Goal: Transaction & Acquisition: Purchase product/service

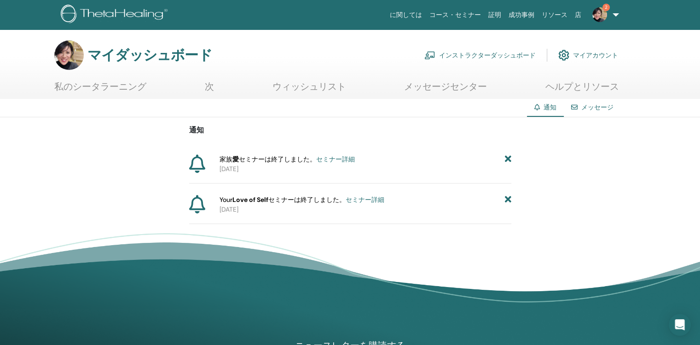
click at [508, 157] on icon at bounding box center [508, 160] width 6 height 10
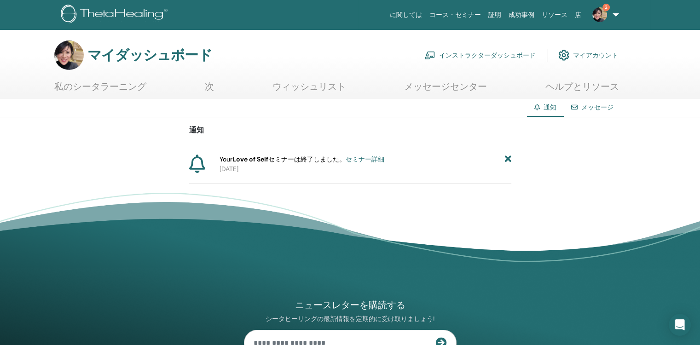
click at [509, 162] on icon at bounding box center [508, 160] width 6 height 10
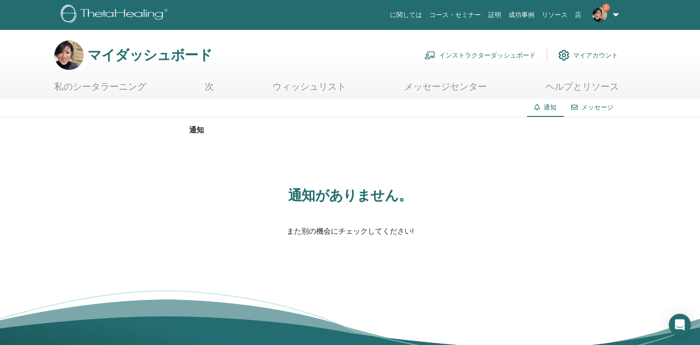
click at [505, 54] on font "インストラクターダッシュボード" at bounding box center [487, 55] width 97 height 8
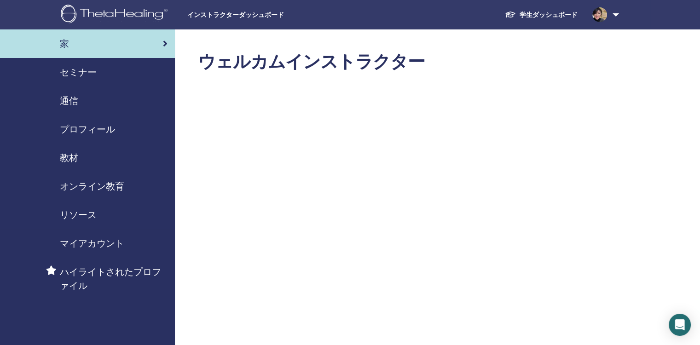
click at [225, 13] on span "インストラクターダッシュボード" at bounding box center [256, 15] width 138 height 10
click at [78, 72] on span "セミナー" at bounding box center [78, 72] width 37 height 14
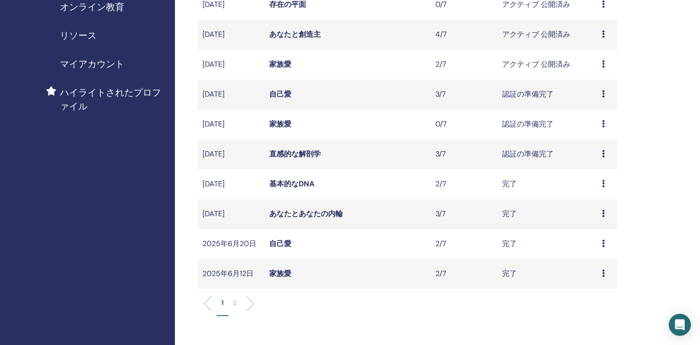
scroll to position [184, 0]
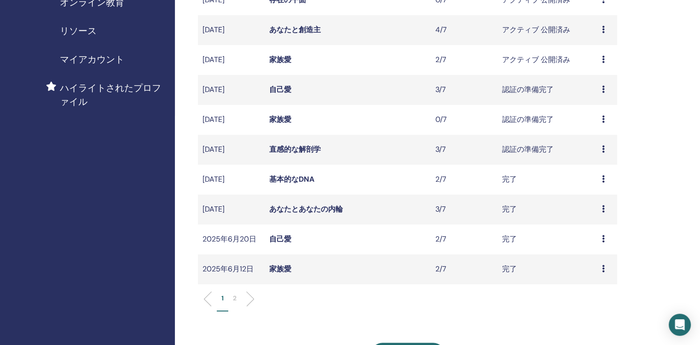
click at [603, 150] on icon at bounding box center [603, 148] width 3 height 7
click at [603, 186] on link "Attendees" at bounding box center [597, 185] width 35 height 10
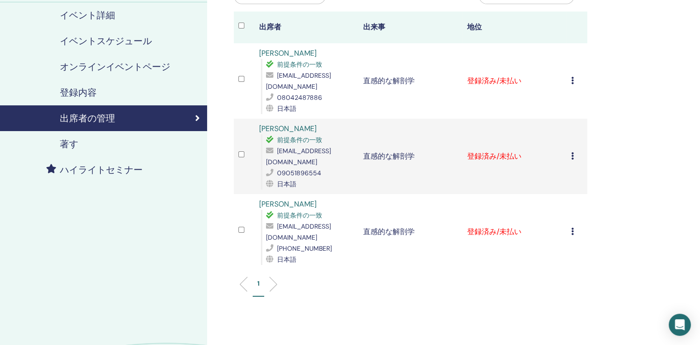
scroll to position [46, 0]
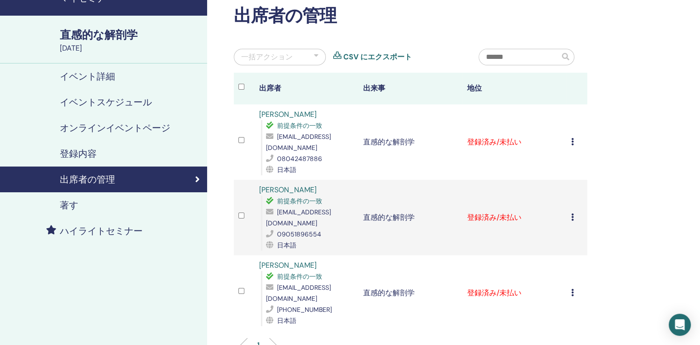
click at [573, 138] on icon at bounding box center [572, 141] width 3 height 7
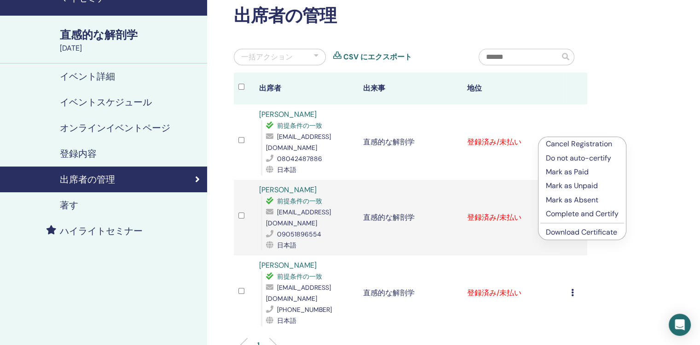
click at [586, 232] on link "Download Certificate" at bounding box center [581, 232] width 71 height 10
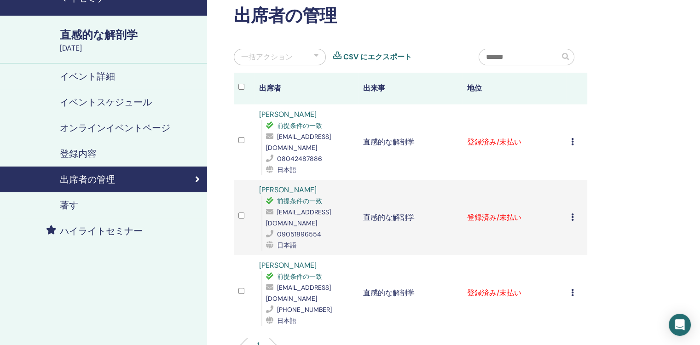
click at [573, 214] on icon at bounding box center [572, 217] width 3 height 7
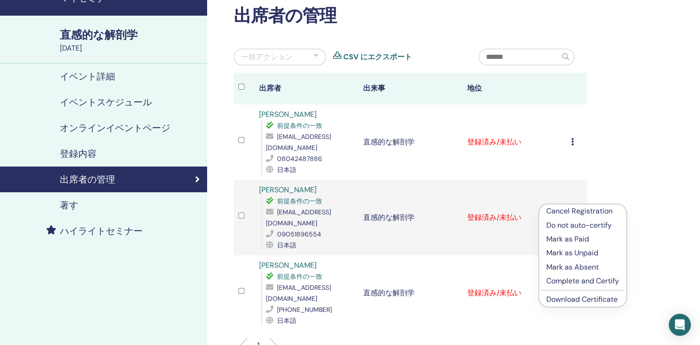
click at [591, 301] on link "Download Certificate" at bounding box center [581, 300] width 71 height 10
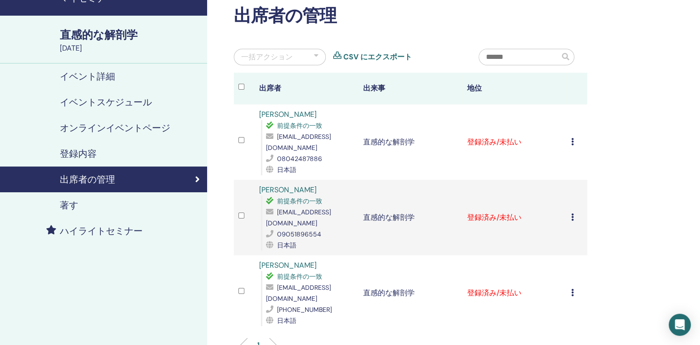
click at [572, 289] on icon at bounding box center [572, 292] width 3 height 7
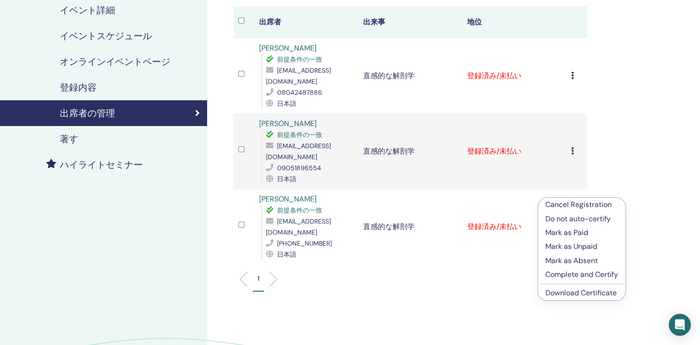
scroll to position [230, 0]
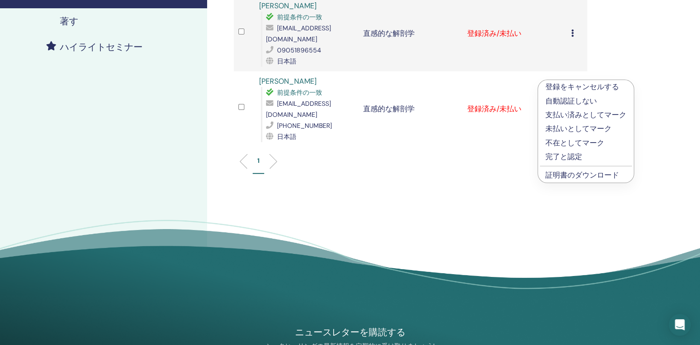
click at [557, 177] on link "証明書のダウンロード" at bounding box center [582, 175] width 74 height 10
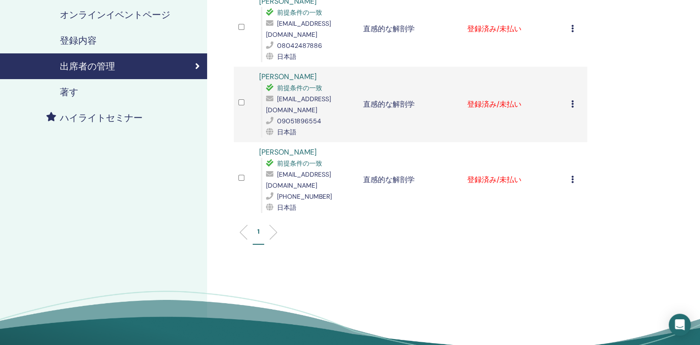
scroll to position [138, 0]
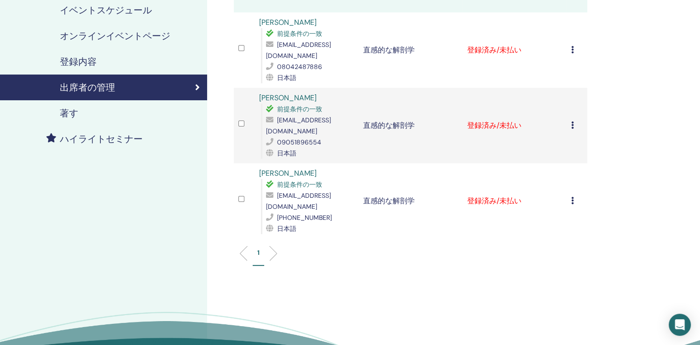
click at [573, 46] on icon at bounding box center [572, 49] width 3 height 7
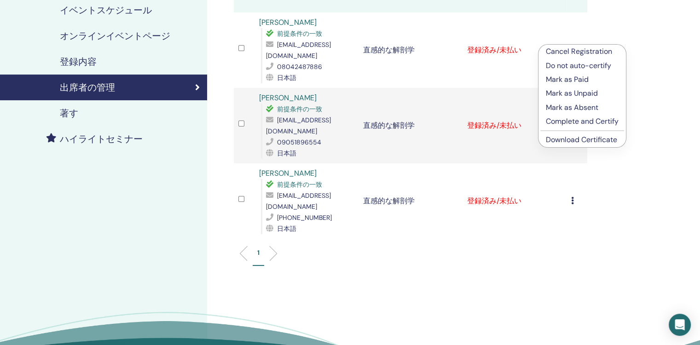
click at [585, 120] on p "Complete and Certify" at bounding box center [582, 121] width 73 height 11
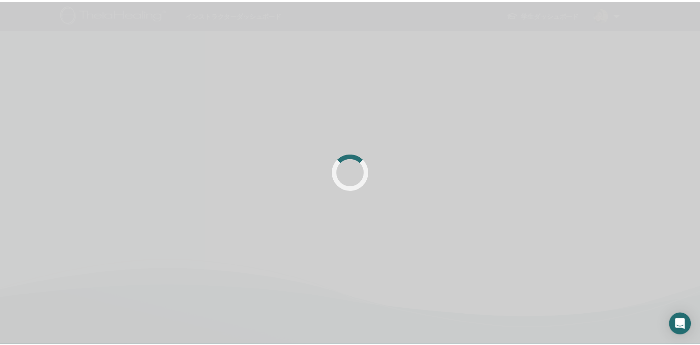
scroll to position [138, 0]
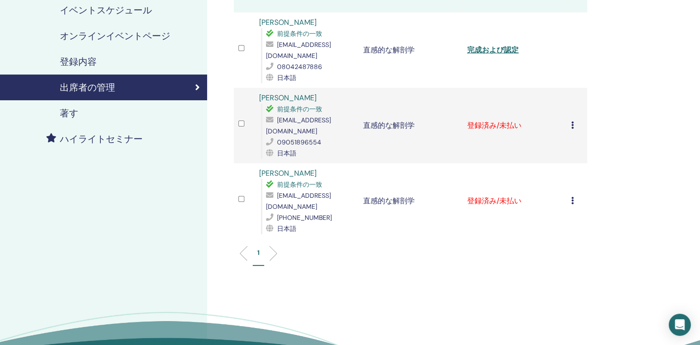
click at [572, 122] on icon at bounding box center [572, 125] width 3 height 7
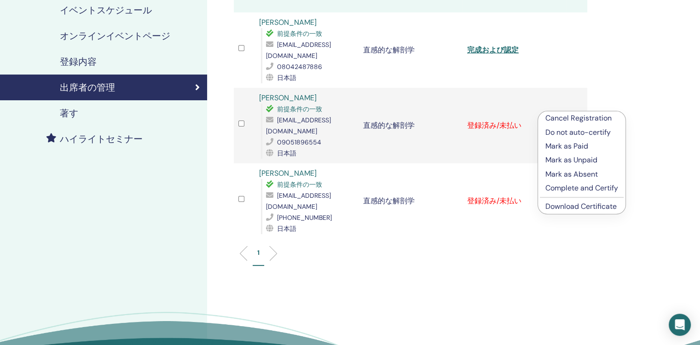
click at [577, 188] on p "Complete and Certify" at bounding box center [581, 188] width 73 height 11
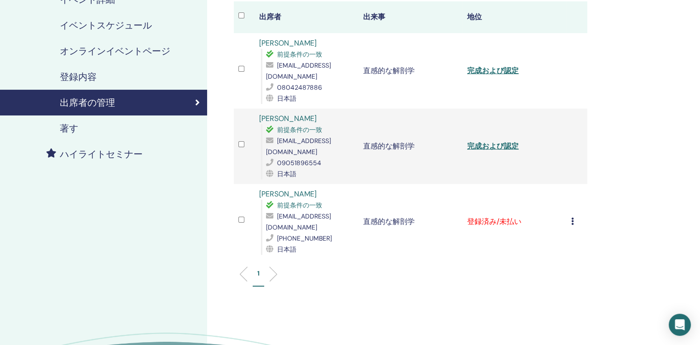
scroll to position [138, 0]
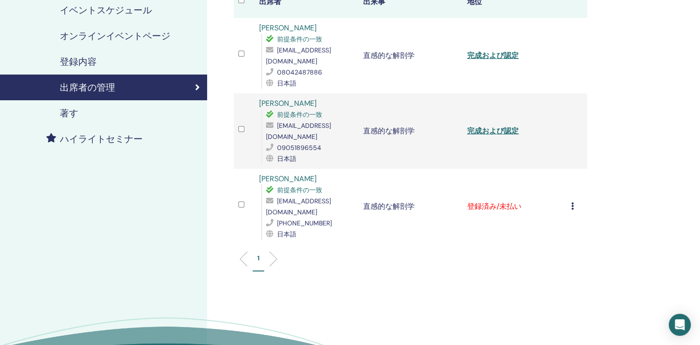
click at [574, 201] on div "Cancel Registration Do not auto-certify Mark as Paid Mark as Unpaid Mark as Abs…" at bounding box center [577, 206] width 12 height 11
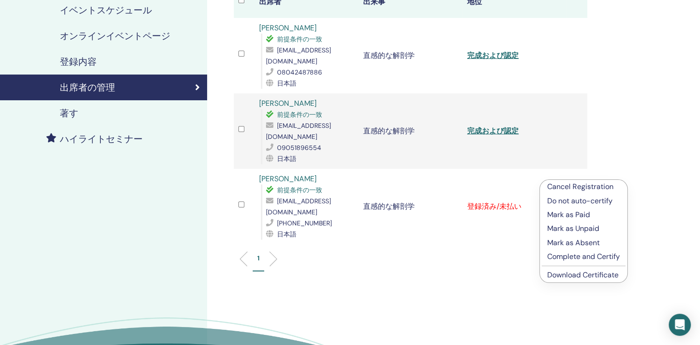
click at [574, 258] on p "Complete and Certify" at bounding box center [583, 256] width 73 height 11
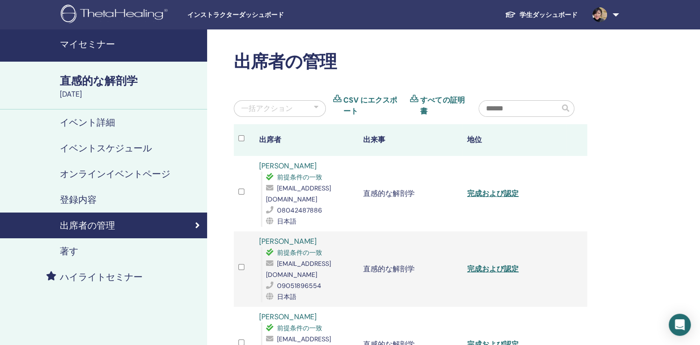
click at [101, 41] on h4 "マイセミナー" at bounding box center [131, 44] width 142 height 11
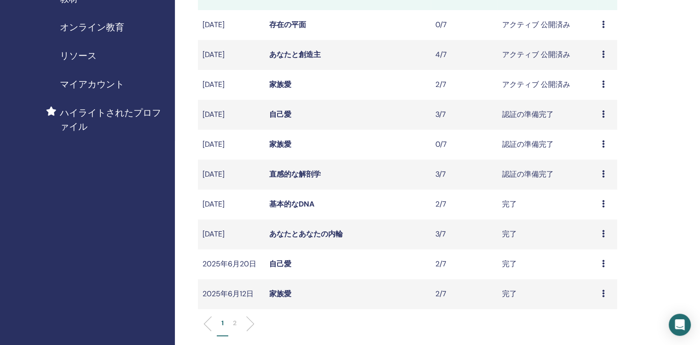
scroll to position [138, 0]
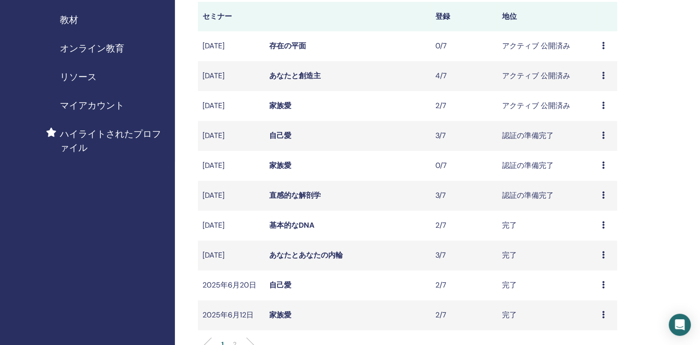
click at [603, 163] on icon at bounding box center [603, 165] width 3 height 7
click at [604, 137] on div "Preview Edit Attendees Cancel" at bounding box center [607, 135] width 11 height 11
click at [301, 135] on td "自己愛" at bounding box center [348, 136] width 166 height 30
click at [602, 133] on icon at bounding box center [603, 135] width 3 height 7
click at [597, 168] on link "Attendees" at bounding box center [595, 169] width 35 height 10
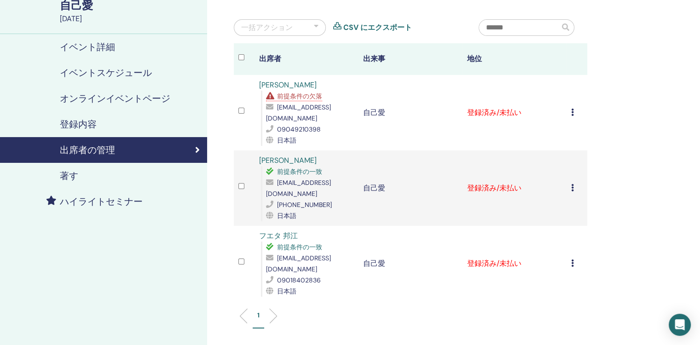
scroll to position [92, 0]
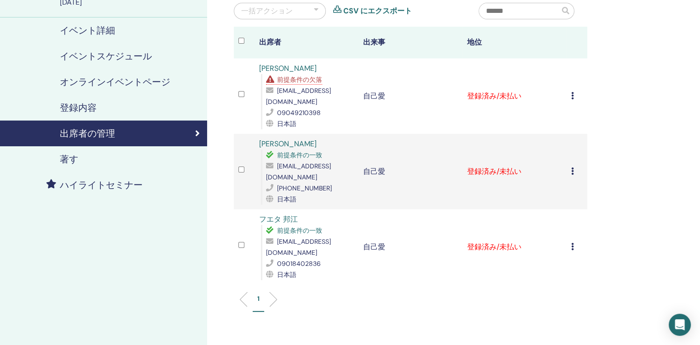
click at [572, 96] on icon at bounding box center [572, 95] width 3 height 7
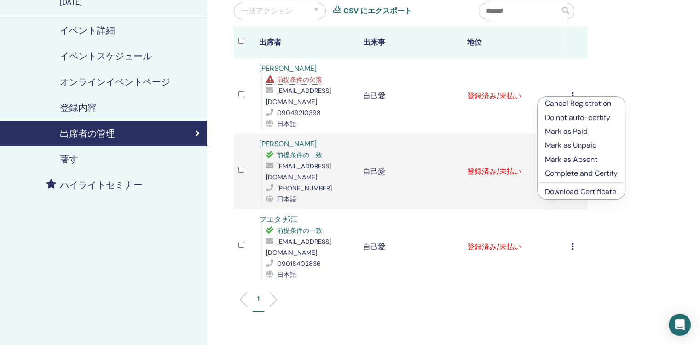
drag, startPoint x: 544, startPoint y: 100, endPoint x: 617, endPoint y: 136, distance: 81.7
click at [607, 150] on ul "Cancel Registration Do not auto-certify Mark as Paid Mark as Unpaid Mark as Abs…" at bounding box center [581, 148] width 87 height 103
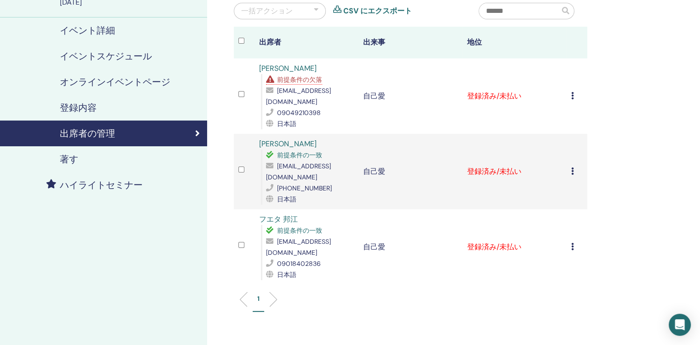
click at [574, 98] on icon at bounding box center [572, 95] width 3 height 7
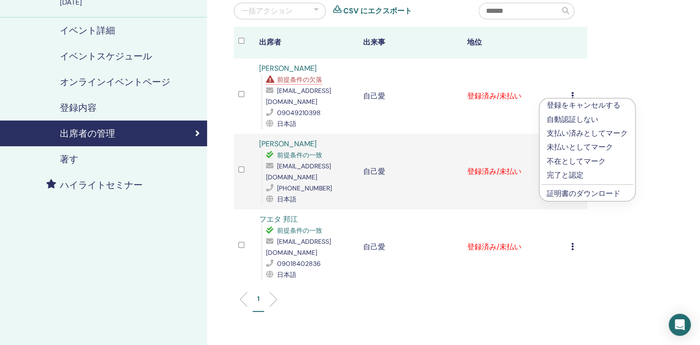
click at [608, 104] on p "登録をキャンセルする" at bounding box center [587, 105] width 81 height 11
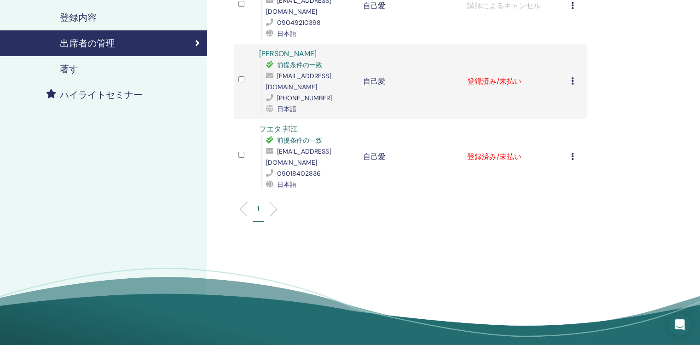
scroll to position [184, 0]
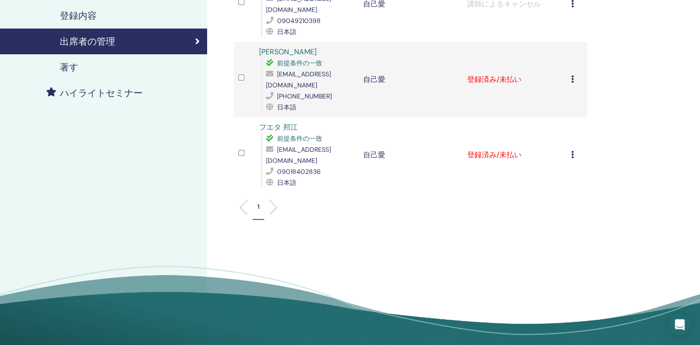
click at [573, 75] on icon at bounding box center [572, 78] width 3 height 7
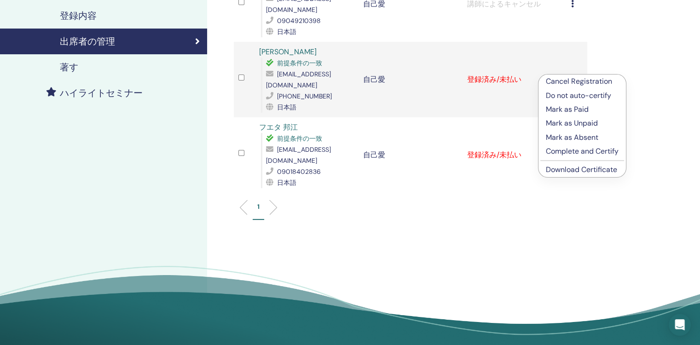
click at [595, 171] on link "Download Certificate" at bounding box center [581, 170] width 71 height 10
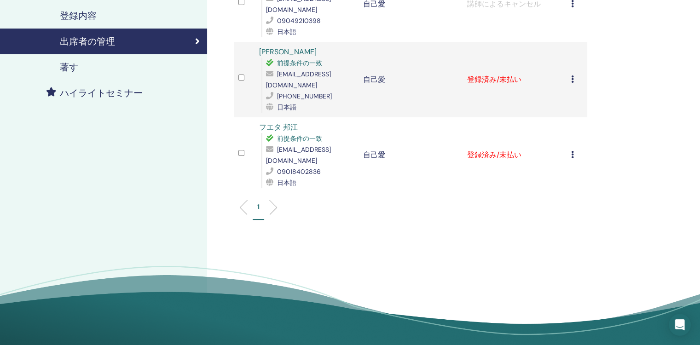
click at [574, 150] on div "Cancel Registration Do not auto-certify Mark as Paid Mark as Unpaid Mark as Abs…" at bounding box center [577, 155] width 12 height 11
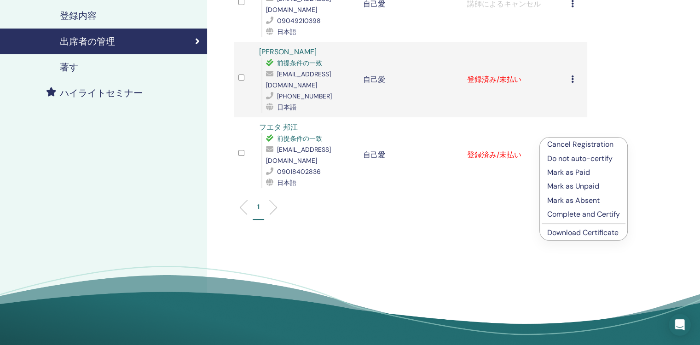
click at [597, 234] on link "Download Certificate" at bounding box center [582, 233] width 71 height 10
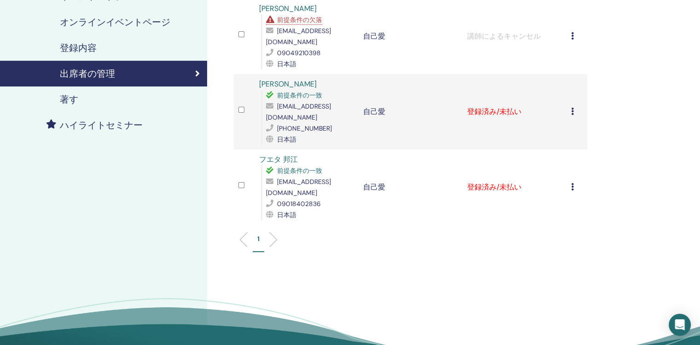
scroll to position [92, 0]
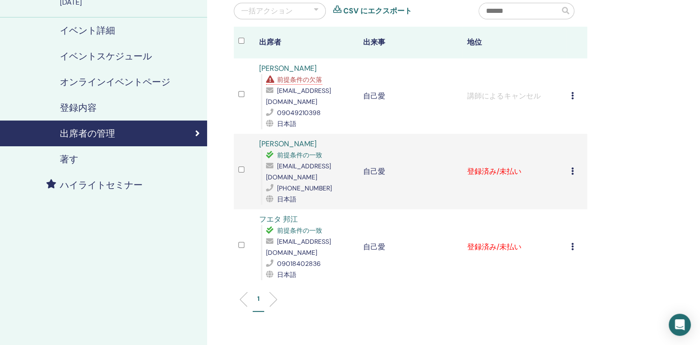
click at [573, 168] on icon at bounding box center [572, 171] width 3 height 7
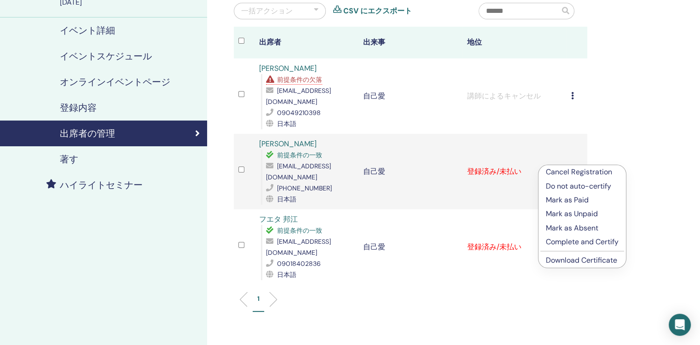
click at [586, 244] on p "Complete and Certify" at bounding box center [582, 242] width 73 height 11
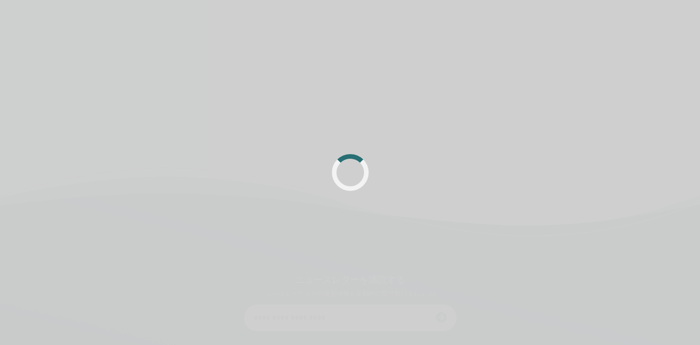
scroll to position [92, 0]
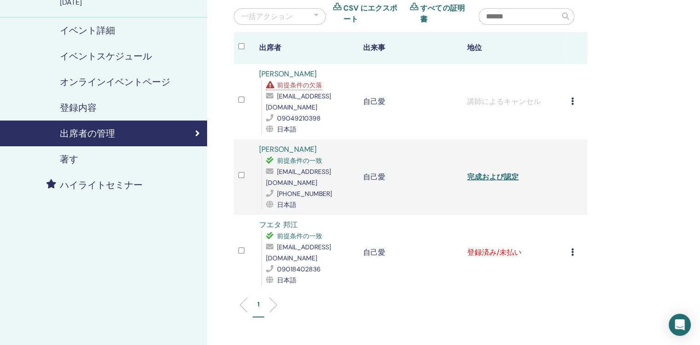
click at [572, 249] on icon at bounding box center [572, 252] width 3 height 7
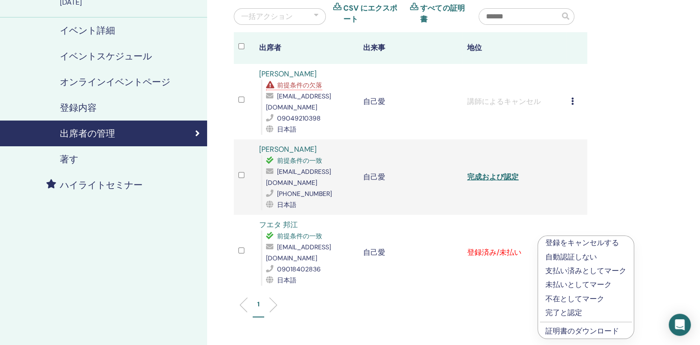
click at [576, 310] on p "完了と認定" at bounding box center [585, 312] width 81 height 11
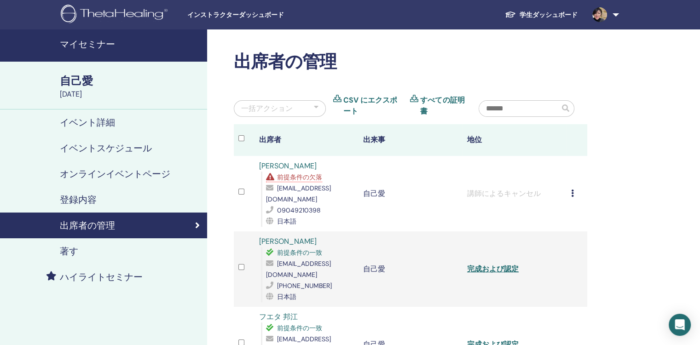
click at [105, 43] on h4 "マイセミナー" at bounding box center [131, 44] width 142 height 11
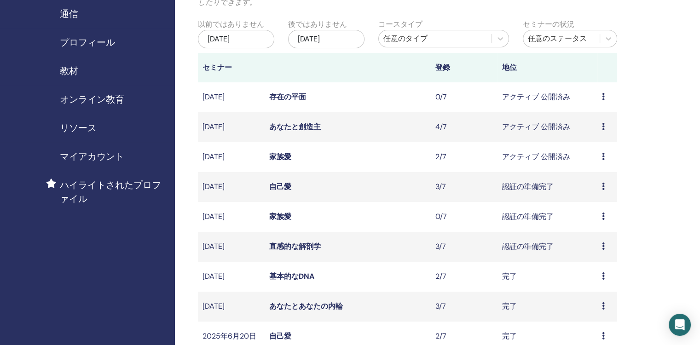
scroll to position [92, 0]
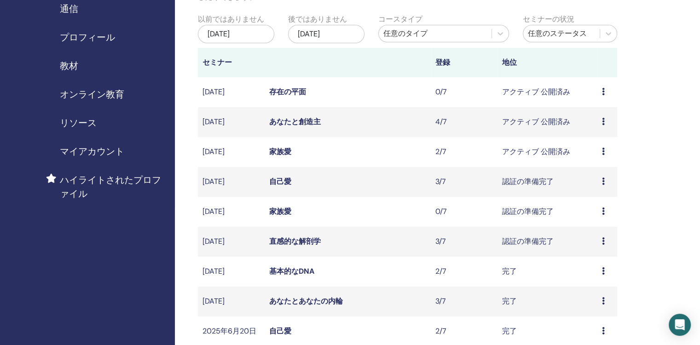
click at [603, 212] on icon at bounding box center [603, 211] width 3 height 7
click at [599, 248] on link "Attendees" at bounding box center [596, 248] width 35 height 10
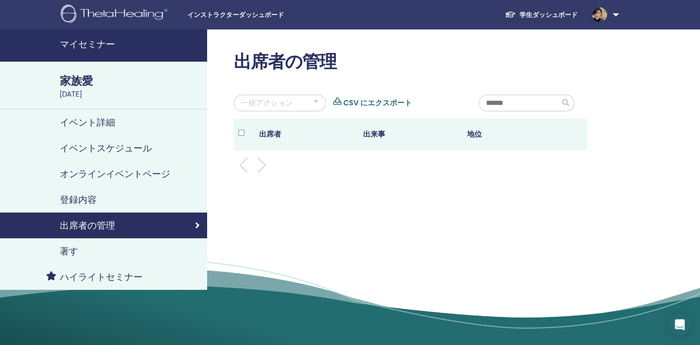
click at [103, 42] on h4 "マイセミナー" at bounding box center [131, 44] width 142 height 11
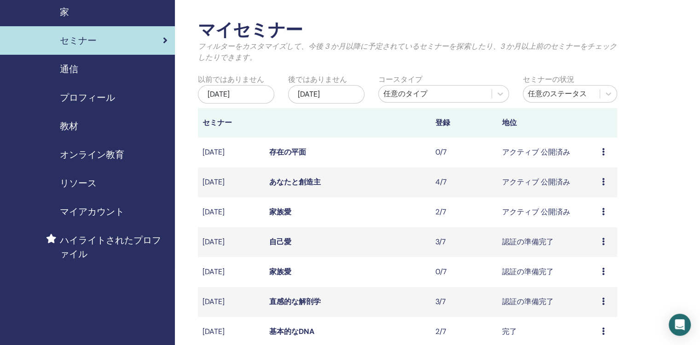
scroll to position [46, 0]
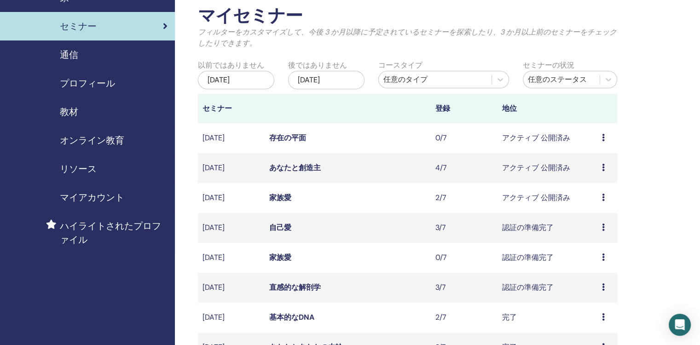
click at [603, 168] on icon at bounding box center [603, 167] width 3 height 7
click at [595, 203] on link "参加者" at bounding box center [590, 204] width 22 height 10
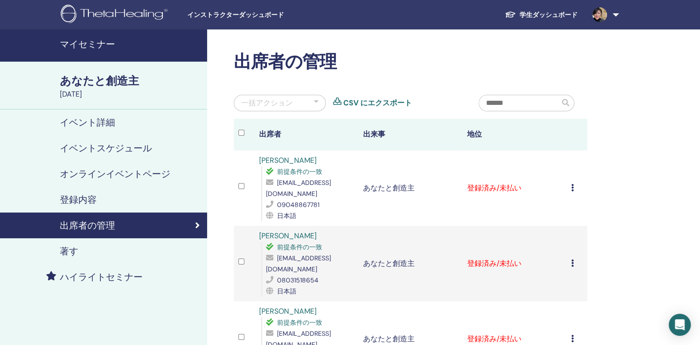
click at [112, 44] on h4 "マイセミナー" at bounding box center [131, 44] width 142 height 11
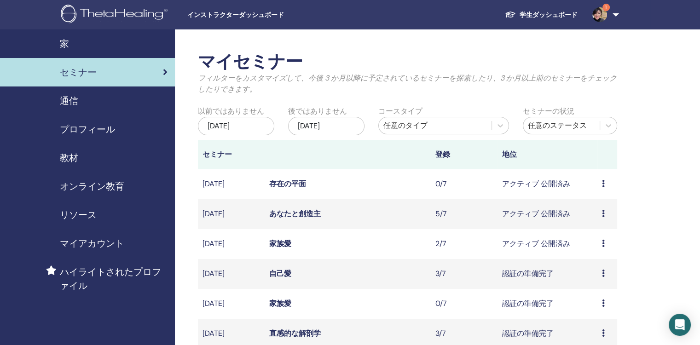
click at [604, 211] on icon at bounding box center [603, 213] width 3 height 7
click at [595, 247] on link "Attendees" at bounding box center [597, 247] width 35 height 10
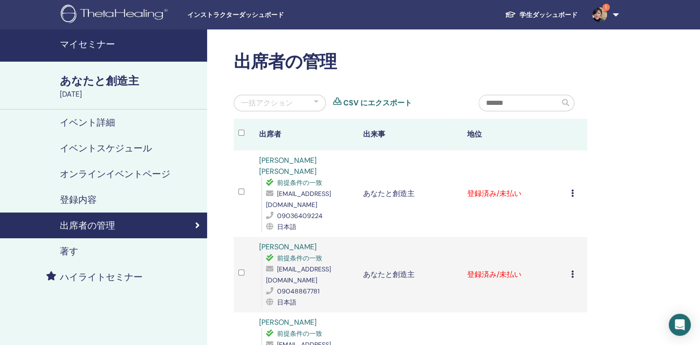
click at [108, 41] on h4 "マイセミナー" at bounding box center [131, 44] width 142 height 11
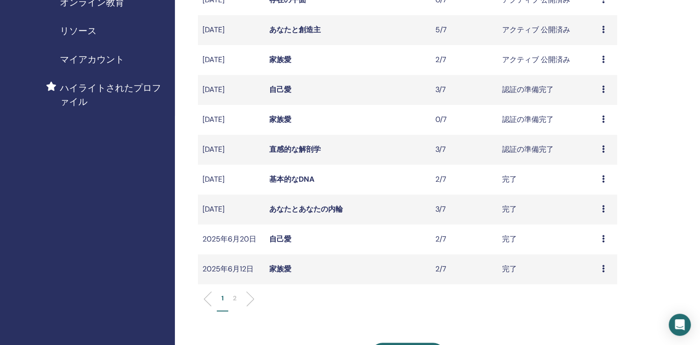
scroll to position [322, 0]
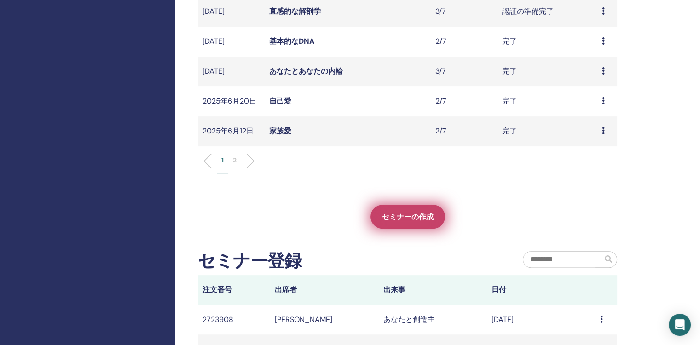
click at [420, 214] on span "セミナーの作成" at bounding box center [408, 217] width 52 height 10
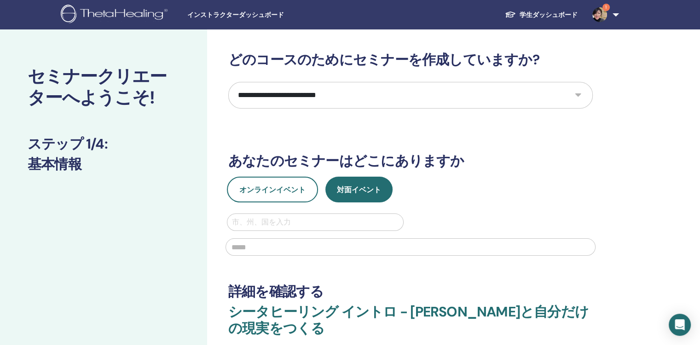
click at [577, 93] on select "**********" at bounding box center [410, 95] width 365 height 27
click at [228, 82] on select "**********" at bounding box center [410, 95] width 365 height 27
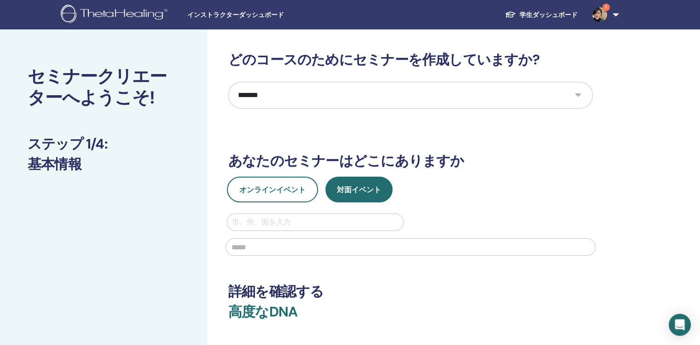
click at [580, 94] on select "**********" at bounding box center [410, 95] width 365 height 27
select select "*"
click at [228, 82] on select "**********" at bounding box center [410, 95] width 365 height 27
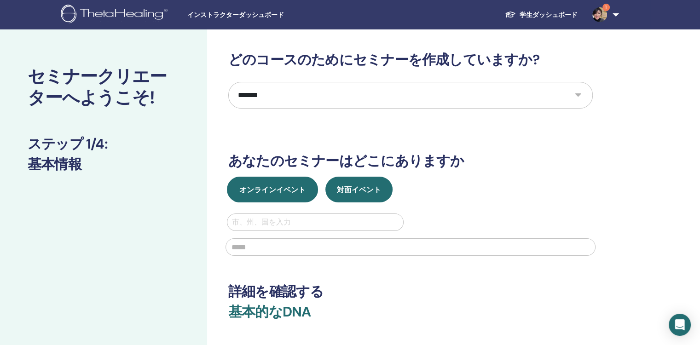
click at [277, 195] on button "オンラインイベント" at bounding box center [272, 190] width 91 height 26
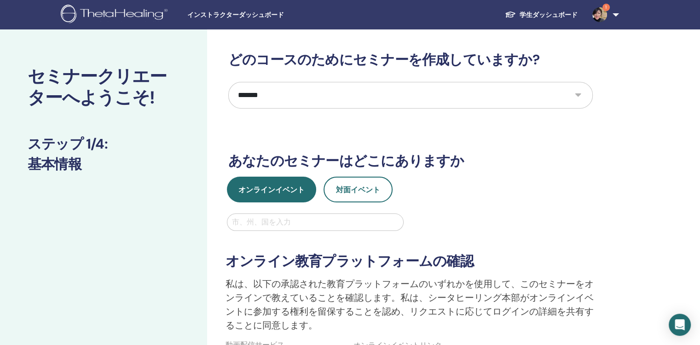
click at [290, 225] on div at bounding box center [315, 222] width 167 height 13
type input "*"
type input "**"
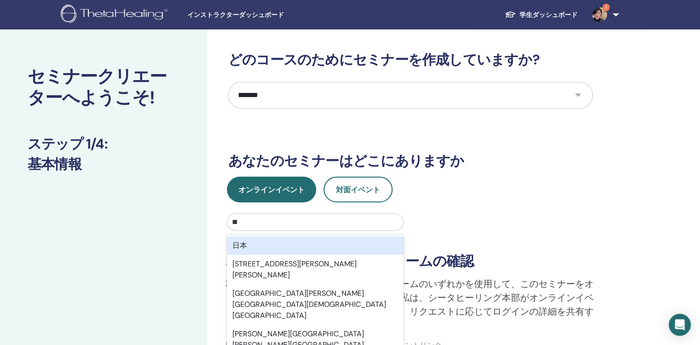
click at [366, 244] on div "日本" at bounding box center [315, 246] width 177 height 18
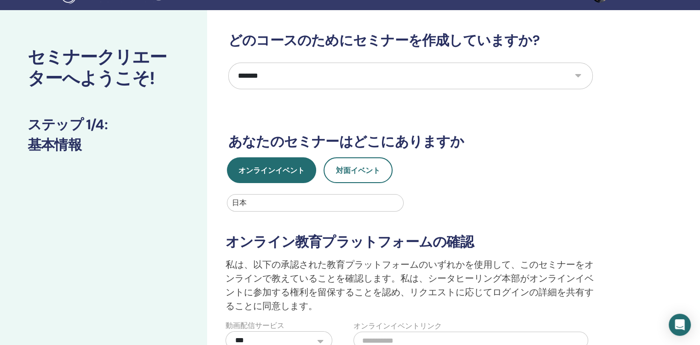
scroll to position [184, 0]
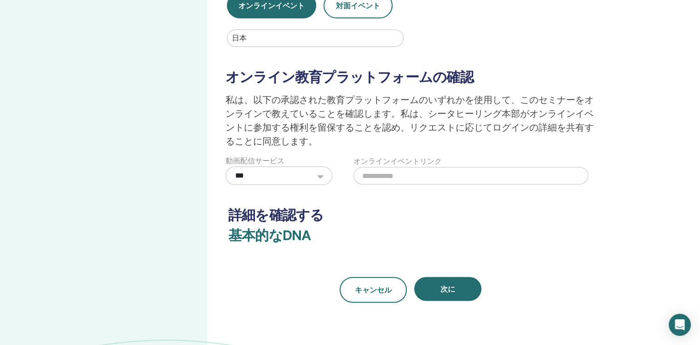
click at [400, 170] on input "text" at bounding box center [471, 175] width 235 height 17
click at [393, 172] on input "text" at bounding box center [471, 175] width 235 height 17
paste input "**********"
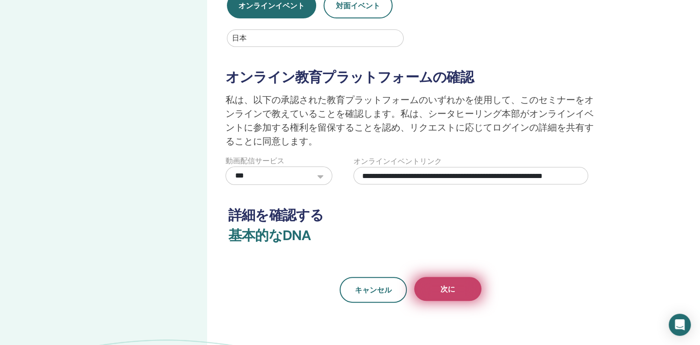
type input "**********"
click at [470, 291] on button "次に" at bounding box center [447, 289] width 67 height 24
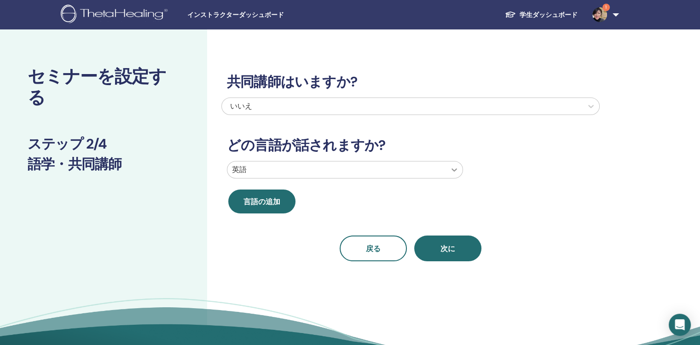
click at [452, 171] on icon at bounding box center [454, 169] width 9 height 9
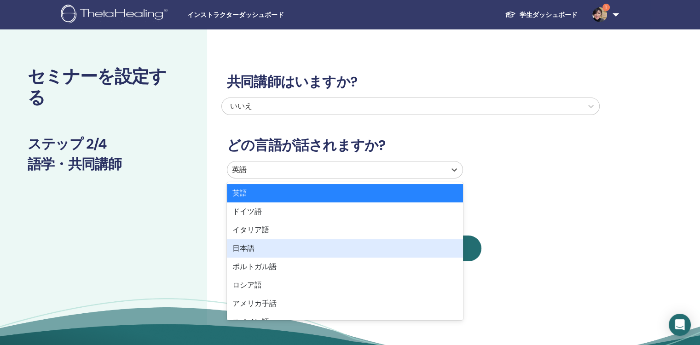
click at [418, 247] on div "日本語" at bounding box center [345, 248] width 236 height 18
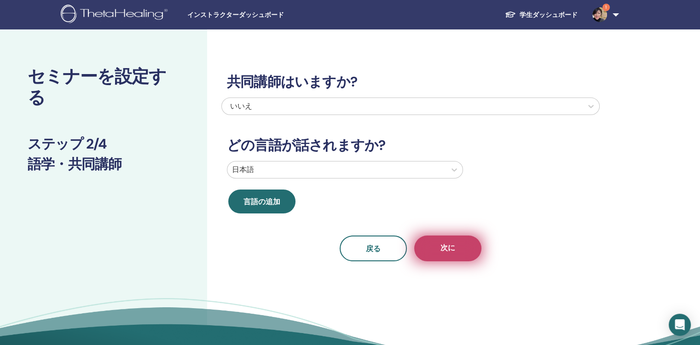
click at [444, 245] on span "次に" at bounding box center [448, 249] width 15 height 12
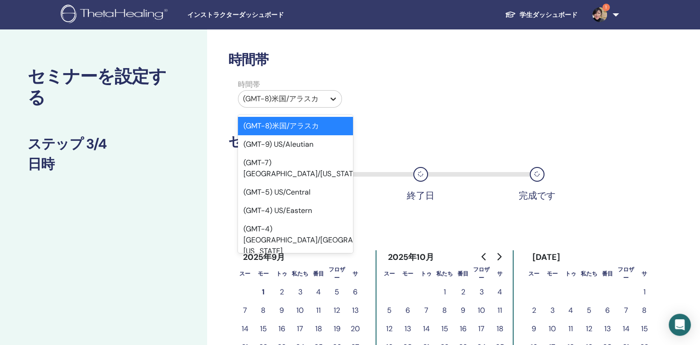
click at [333, 97] on icon at bounding box center [333, 98] width 9 height 9
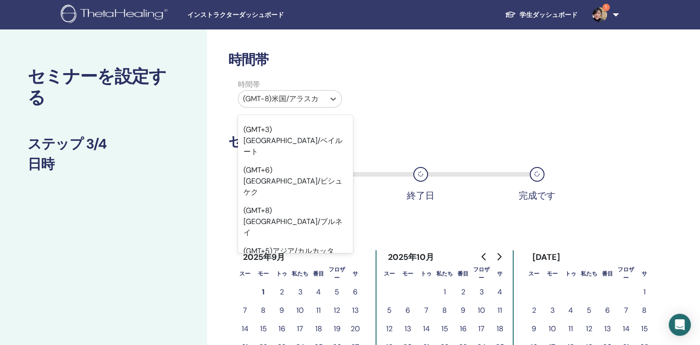
scroll to position [8844, 0]
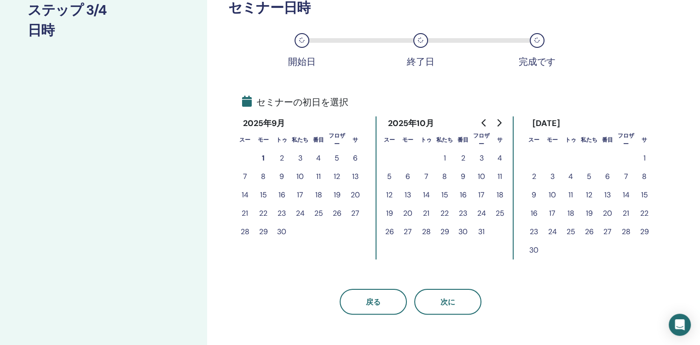
scroll to position [138, 0]
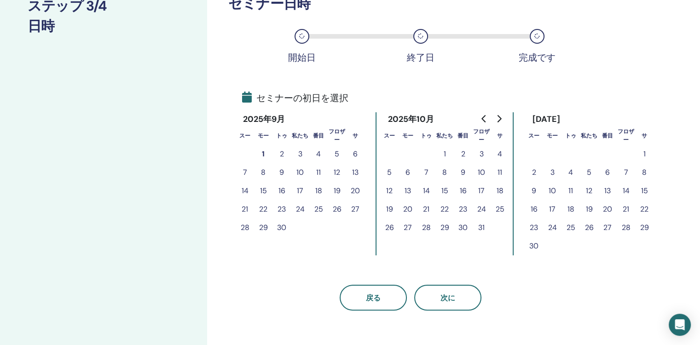
click at [320, 193] on button "18" at bounding box center [318, 191] width 18 height 18
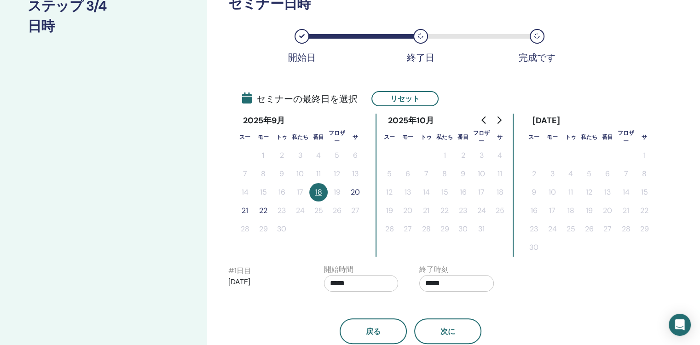
click at [356, 194] on button "20" at bounding box center [355, 192] width 18 height 18
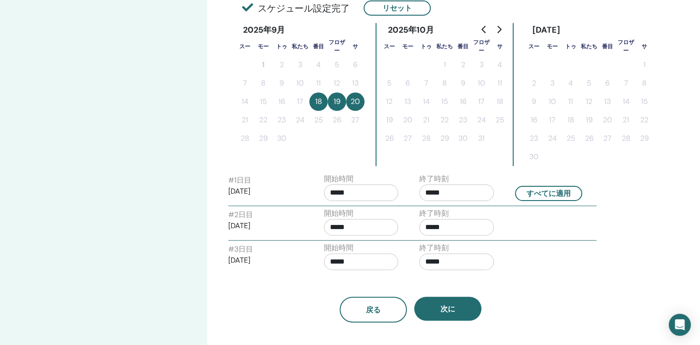
scroll to position [230, 0]
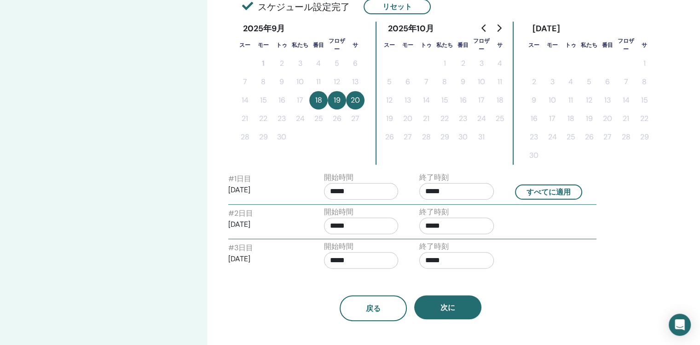
click at [369, 192] on input "*****" at bounding box center [361, 191] width 75 height 17
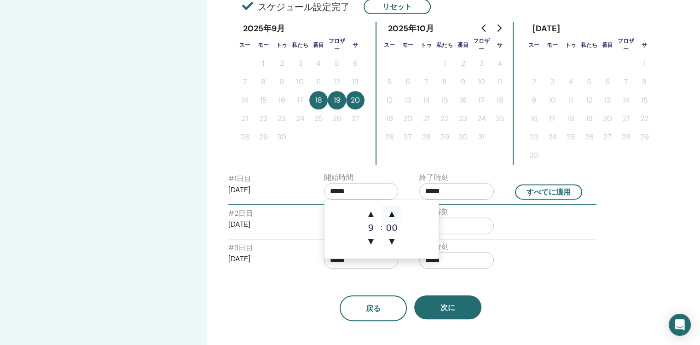
click at [393, 214] on span "▲" at bounding box center [392, 214] width 18 height 18
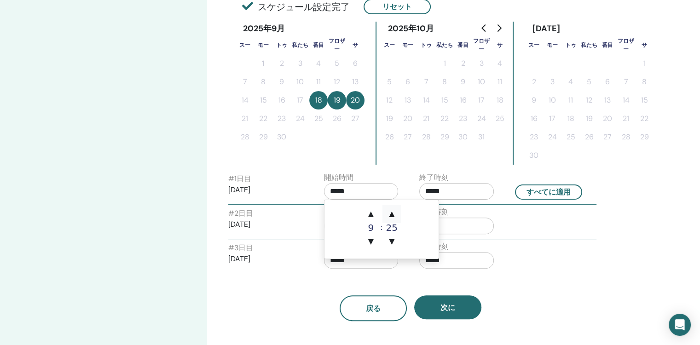
click at [393, 214] on span "▲" at bounding box center [392, 214] width 18 height 18
type input "*****"
drag, startPoint x: 537, startPoint y: 222, endPoint x: 528, endPoint y: 216, distance: 11.2
click at [528, 216] on div "#2日目 2025/09/19 開始時間 ***** 終了時刻 *****" at bounding box center [412, 223] width 382 height 32
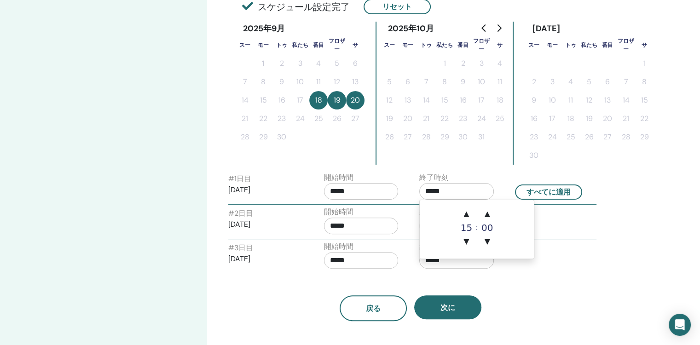
drag, startPoint x: 528, startPoint y: 216, endPoint x: 470, endPoint y: 192, distance: 62.6
click at [470, 192] on input "*****" at bounding box center [456, 191] width 75 height 17
click at [464, 214] on span "▲" at bounding box center [466, 214] width 18 height 18
click at [484, 214] on span "▲" at bounding box center [487, 214] width 18 height 18
click at [485, 214] on span "▲" at bounding box center [487, 214] width 18 height 18
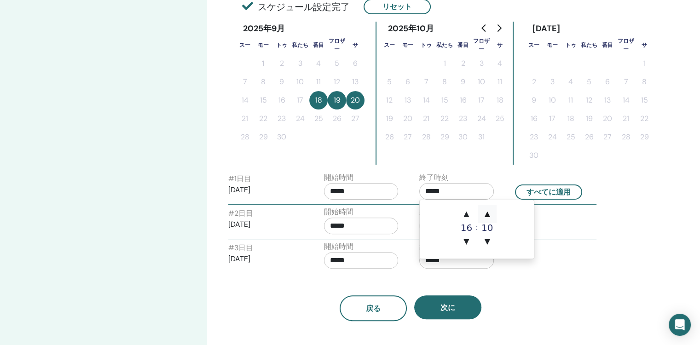
click at [485, 214] on span "▲" at bounding box center [487, 214] width 18 height 18
type input "*****"
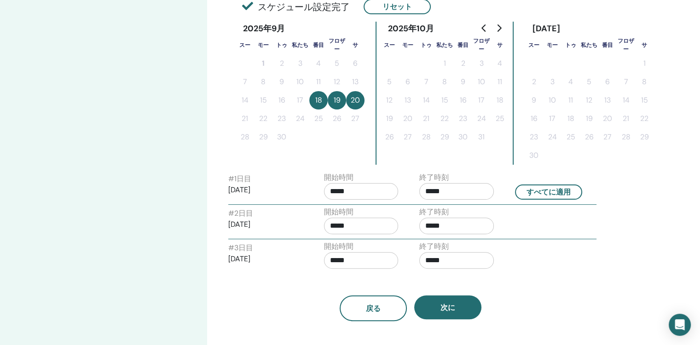
click at [538, 225] on div "#2日目 2025/09/19 開始時間 ***** 終了時刻 *****" at bounding box center [412, 223] width 382 height 32
click at [394, 226] on input "*****" at bounding box center [361, 226] width 75 height 17
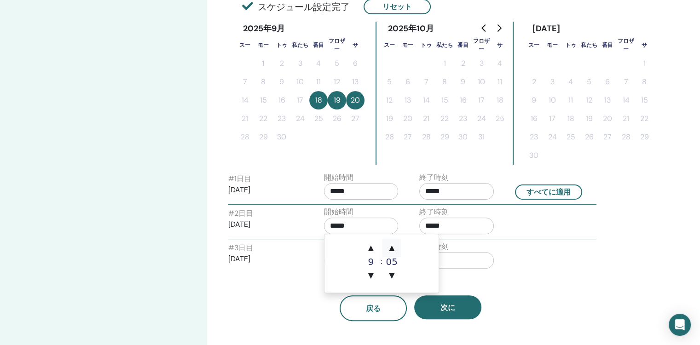
click at [390, 247] on span "▲" at bounding box center [392, 248] width 18 height 18
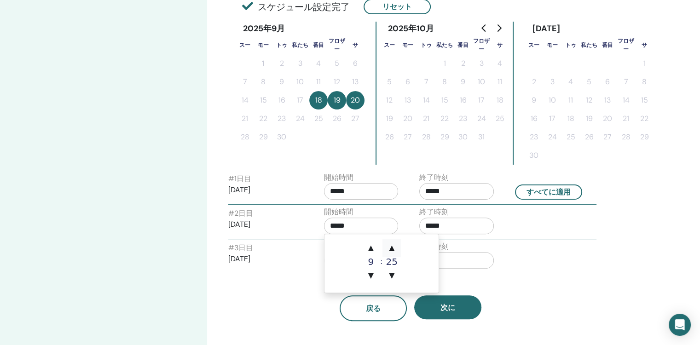
click at [390, 247] on span "▲" at bounding box center [392, 248] width 18 height 18
type input "*****"
drag, startPoint x: 530, startPoint y: 222, endPoint x: 494, endPoint y: 221, distance: 35.9
click at [517, 221] on div "#2日目 2025/09/19 開始時間 ***** 終了時刻 *****" at bounding box center [412, 223] width 382 height 32
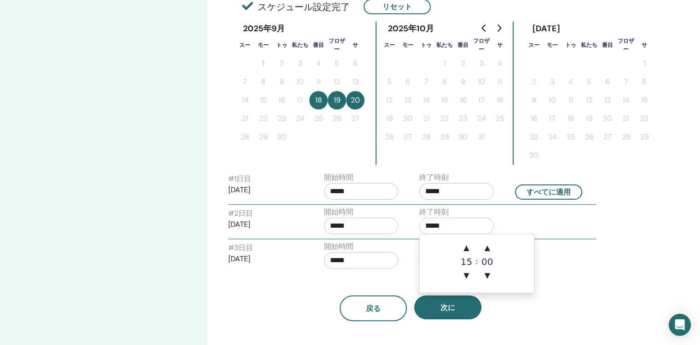
click at [464, 223] on input "*****" at bounding box center [456, 226] width 75 height 17
click at [464, 248] on span "▲" at bounding box center [466, 248] width 18 height 18
click at [487, 249] on span "▲" at bounding box center [487, 248] width 18 height 18
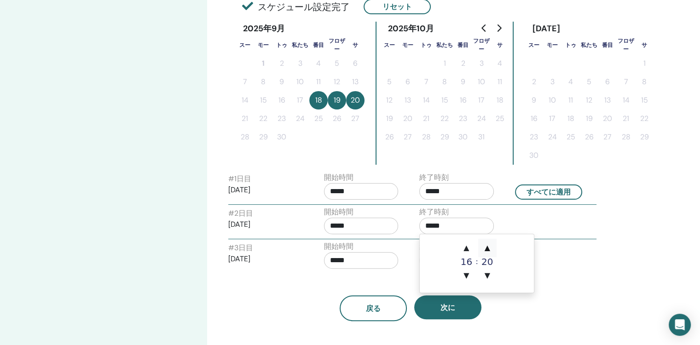
click at [487, 249] on span "▲" at bounding box center [487, 248] width 18 height 18
type input "*****"
drag, startPoint x: 604, startPoint y: 248, endPoint x: 598, endPoint y: 248, distance: 5.5
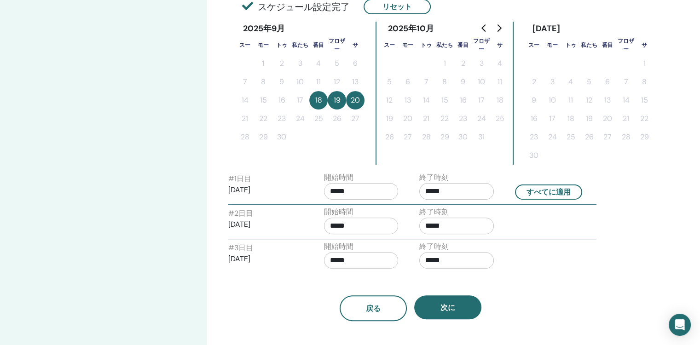
click at [604, 248] on div "時間帯 時間帯 (グリニッジ標準時+9)アジア/東京 セミナー日時 開始日 終了日 完成です スケジュール設定完了 リセット 2025年9月 スー モー トゥ…" at bounding box center [440, 124] width 467 height 651
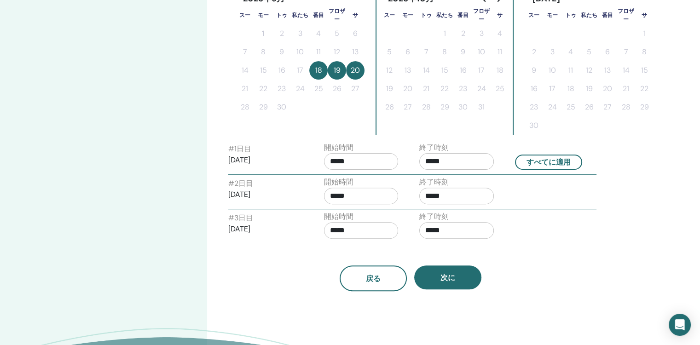
scroll to position [276, 0]
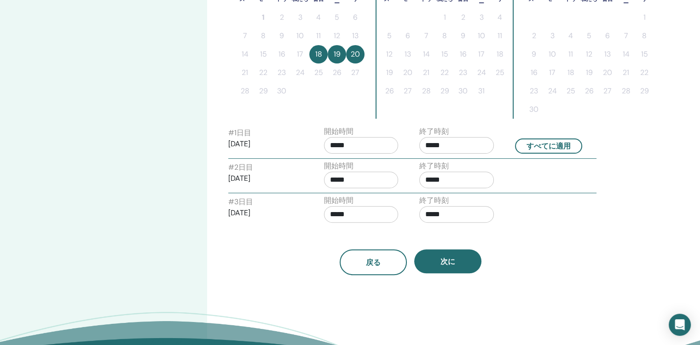
click at [383, 217] on input "*****" at bounding box center [361, 214] width 75 height 17
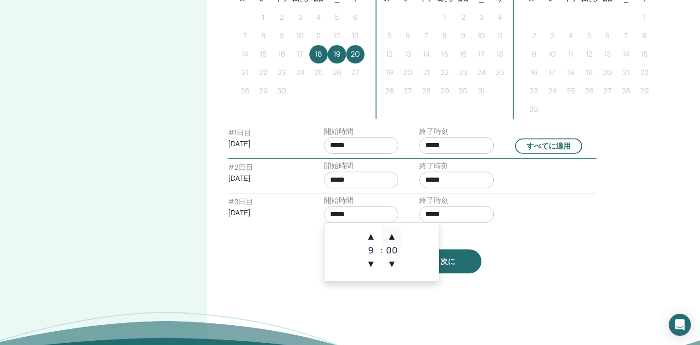
click at [392, 236] on span "▲" at bounding box center [392, 236] width 18 height 18
click at [392, 235] on span "▲" at bounding box center [392, 236] width 18 height 18
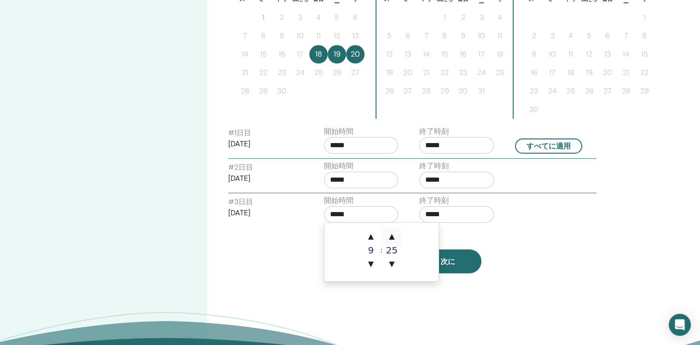
click at [392, 235] on span "▲" at bounding box center [392, 236] width 18 height 18
type input "*****"
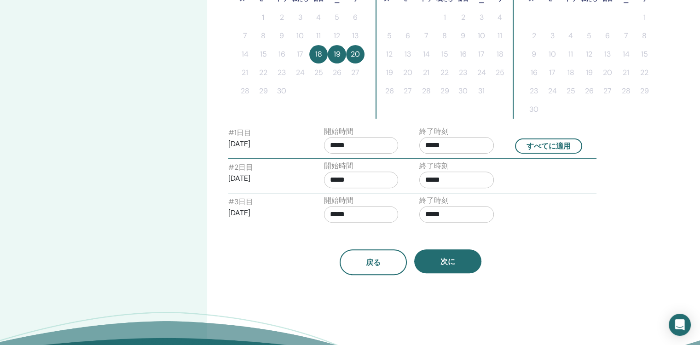
drag, startPoint x: 541, startPoint y: 244, endPoint x: 510, endPoint y: 234, distance: 32.5
click at [539, 243] on div "戻る 次に" at bounding box center [410, 251] width 378 height 48
click at [472, 216] on input "*****" at bounding box center [456, 214] width 75 height 17
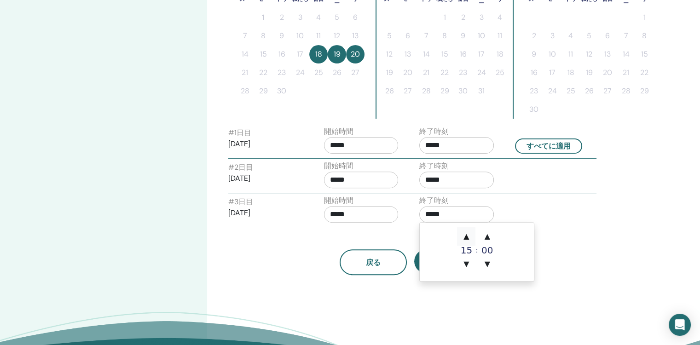
click at [464, 237] on span "▲" at bounding box center [466, 236] width 18 height 18
click at [488, 238] on span "▲" at bounding box center [487, 236] width 18 height 18
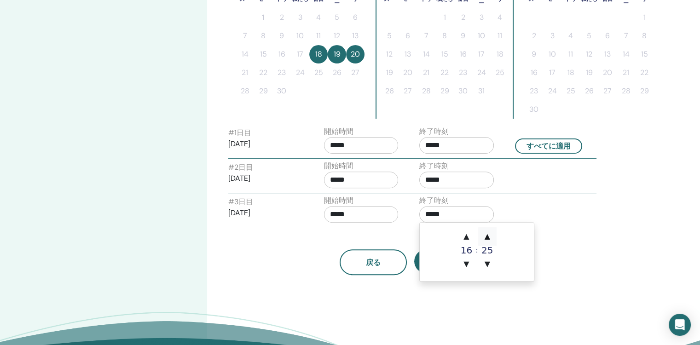
click at [488, 238] on span "▲" at bounding box center [487, 236] width 18 height 18
type input "*****"
click at [552, 241] on div "戻る 次に" at bounding box center [410, 251] width 378 height 48
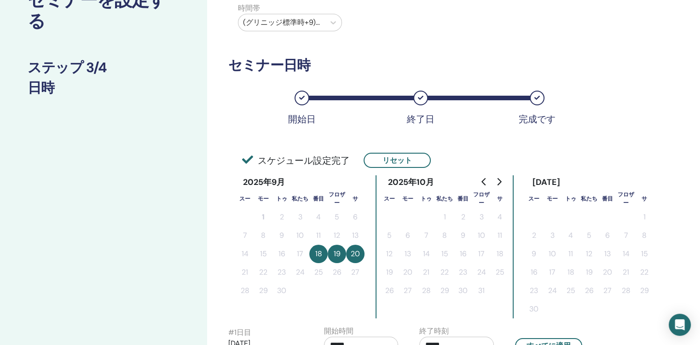
scroll to position [0, 0]
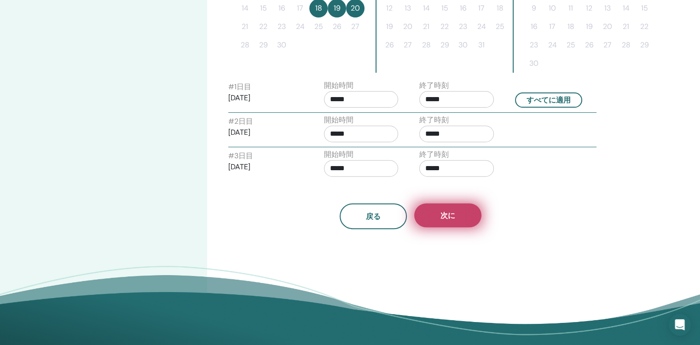
click at [450, 218] on span "次に" at bounding box center [448, 216] width 15 height 10
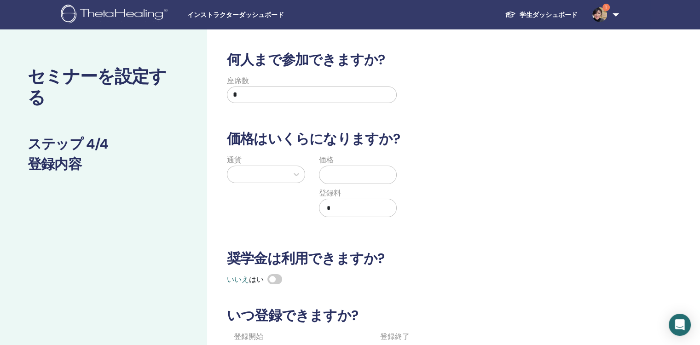
click at [326, 97] on input "*" at bounding box center [312, 95] width 170 height 17
type input "*"
click at [383, 82] on div "座席数 *" at bounding box center [312, 91] width 170 height 33
click at [611, 139] on div "何人まで参加できますか? 座席数 * 価格はいくらになりますか? 通貨 価格 登録料 * 奨学金は利用できますか? いいえ はい いつ登録できますか? 登録開…" at bounding box center [440, 288] width 467 height 518
click at [301, 176] on icon at bounding box center [296, 174] width 9 height 9
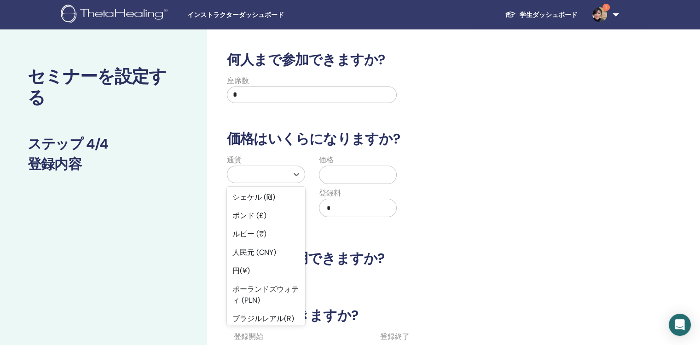
scroll to position [92, 0]
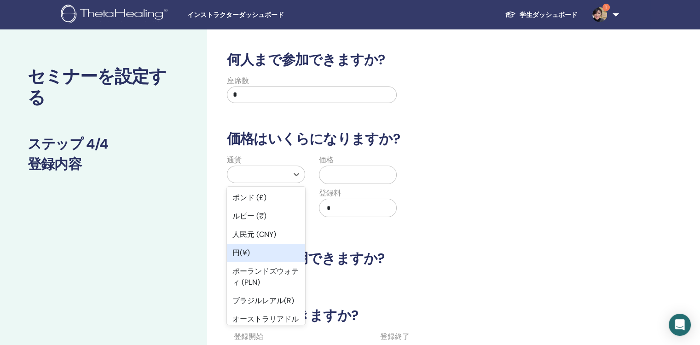
click at [260, 255] on div "円(¥)" at bounding box center [266, 253] width 78 height 18
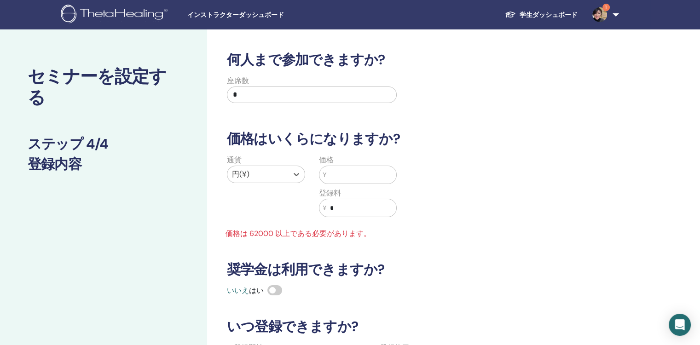
click at [365, 174] on input "text" at bounding box center [361, 174] width 70 height 17
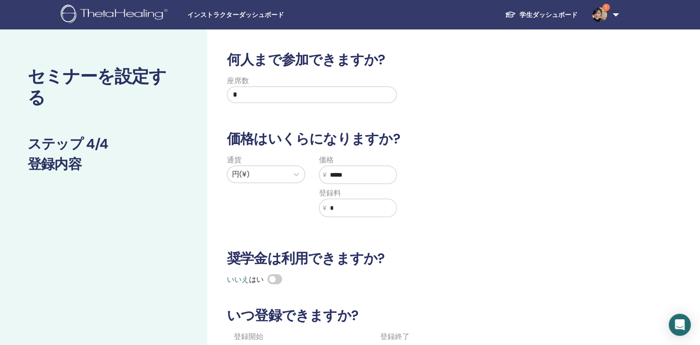
type input "*****"
click at [466, 152] on div "何人まで参加できますか? 座席数 * 価格はいくらになりますか? 通貨 円(¥) 価格 ¥ ***** 登録料 ¥ * 奨学金は利用できますか? いいえ はい…" at bounding box center [410, 235] width 378 height 367
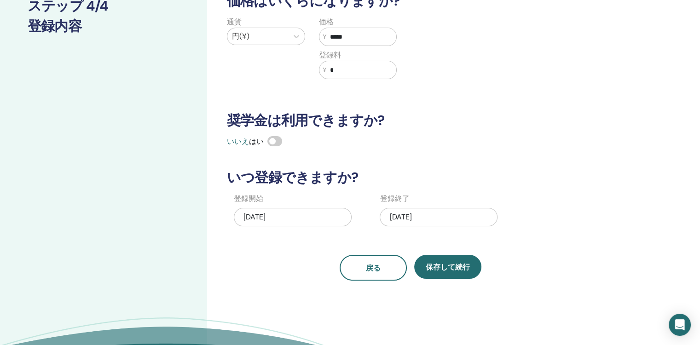
click at [272, 140] on span at bounding box center [274, 141] width 15 height 10
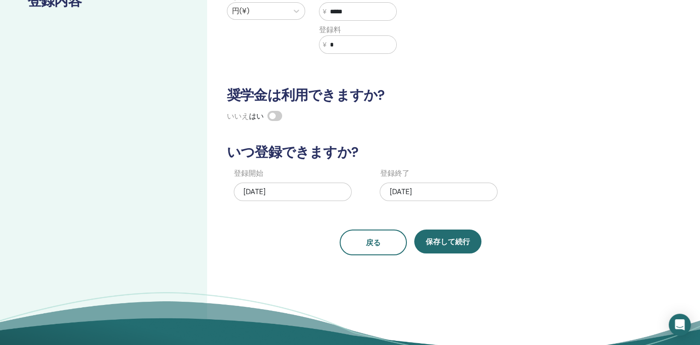
scroll to position [184, 0]
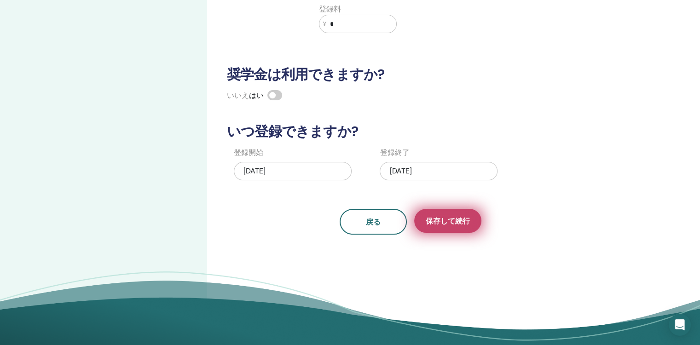
click at [464, 220] on span "保存して続行" at bounding box center [448, 221] width 44 height 10
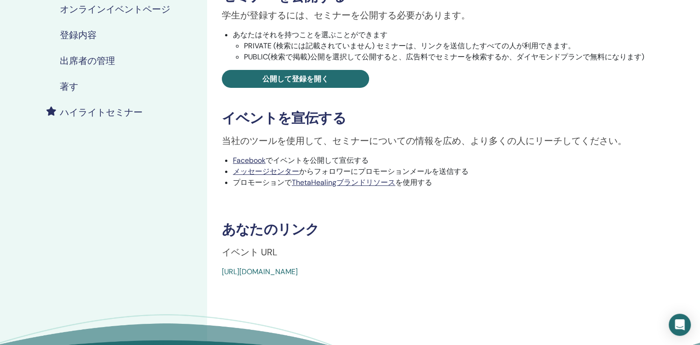
scroll to position [184, 0]
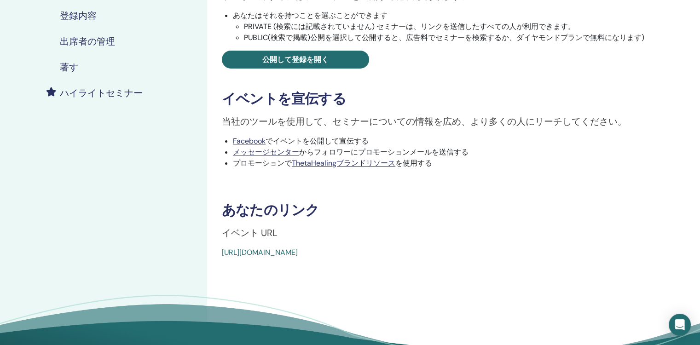
drag, startPoint x: 220, startPoint y: 252, endPoint x: 477, endPoint y: 245, distance: 256.9
click at [477, 245] on div "基本的なDNA イベントタイプ オンライン イベント状況 未公開 登録 0/7 セミナーを公開する 学生が登録するには、セミナーを公開する必要があります。 あ…" at bounding box center [441, 62] width 456 height 391
drag, startPoint x: 477, startPoint y: 245, endPoint x: 411, endPoint y: 254, distance: 66.9
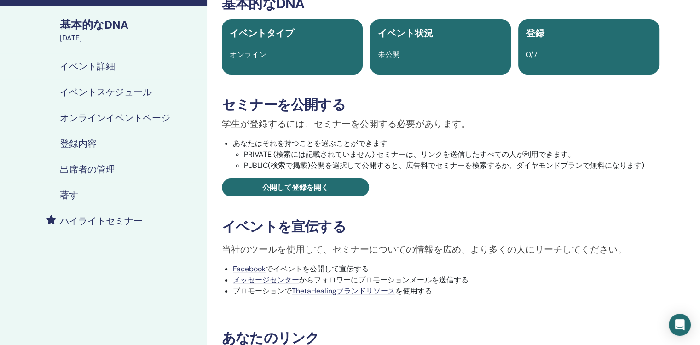
scroll to position [46, 0]
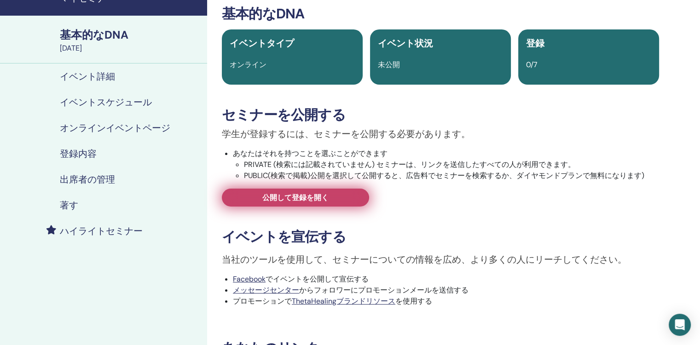
click at [338, 200] on link "公開して登録を開く" at bounding box center [295, 198] width 147 height 18
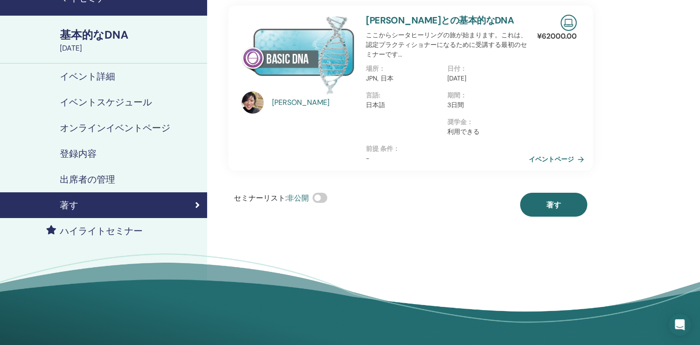
click at [320, 200] on span at bounding box center [320, 198] width 15 height 10
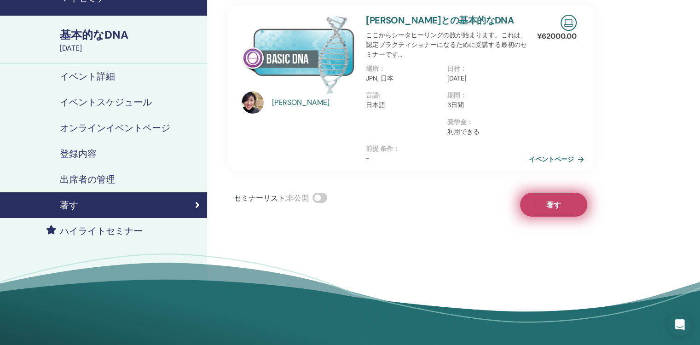
click at [562, 209] on button "著す" at bounding box center [553, 205] width 67 height 24
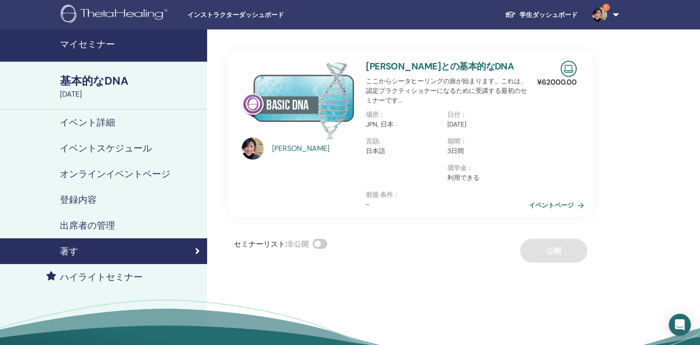
click at [106, 275] on h4 "ハイライトセミナー" at bounding box center [101, 277] width 83 height 11
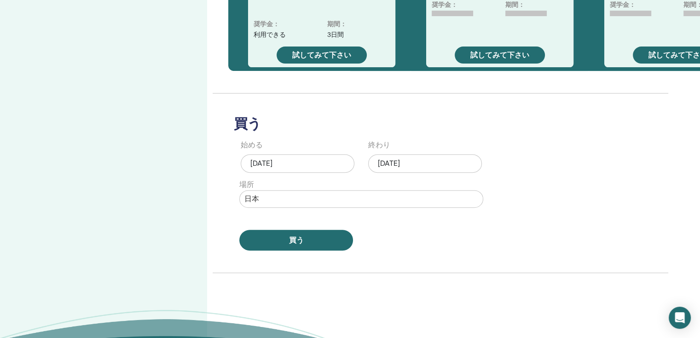
scroll to position [368, 0]
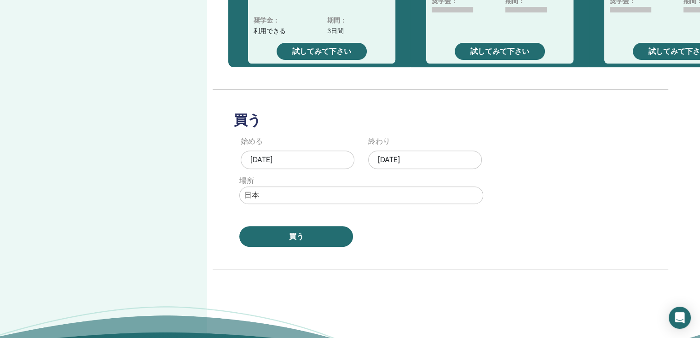
click at [449, 160] on div "2025年9月01日" at bounding box center [425, 160] width 114 height 18
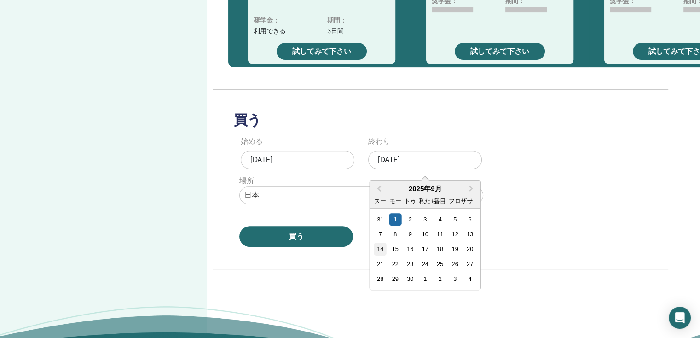
click at [382, 249] on div "14" at bounding box center [380, 249] width 12 height 12
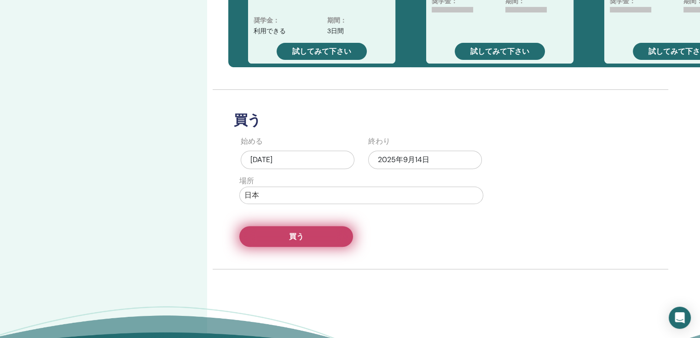
click at [331, 236] on button "買う" at bounding box center [296, 236] width 114 height 21
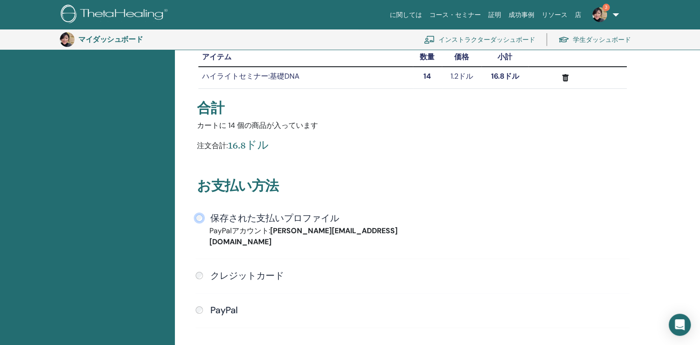
scroll to position [250, 0]
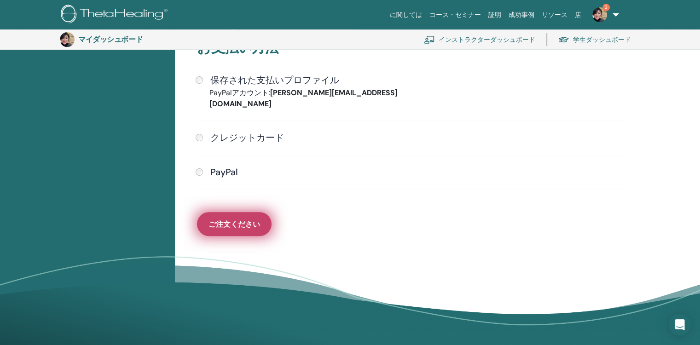
click at [234, 220] on span "ご注文ください" at bounding box center [235, 225] width 52 height 10
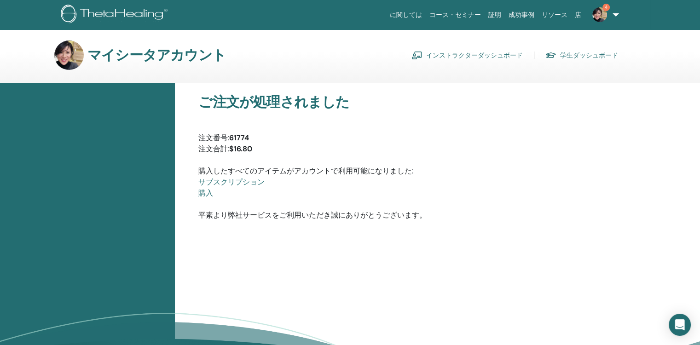
click at [612, 12] on link "4" at bounding box center [604, 14] width 38 height 29
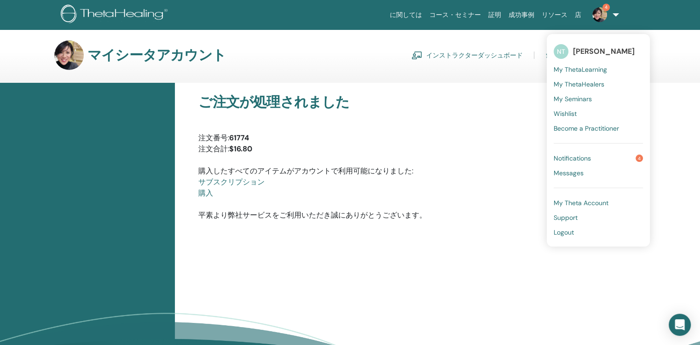
click at [584, 156] on span "Notifications" at bounding box center [572, 158] width 37 height 8
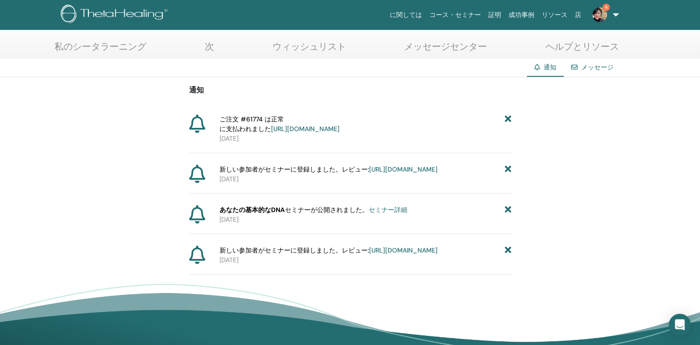
scroll to position [114, 0]
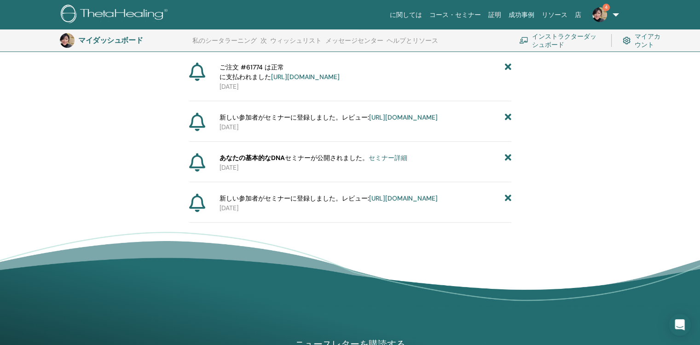
click at [509, 203] on icon at bounding box center [508, 199] width 6 height 10
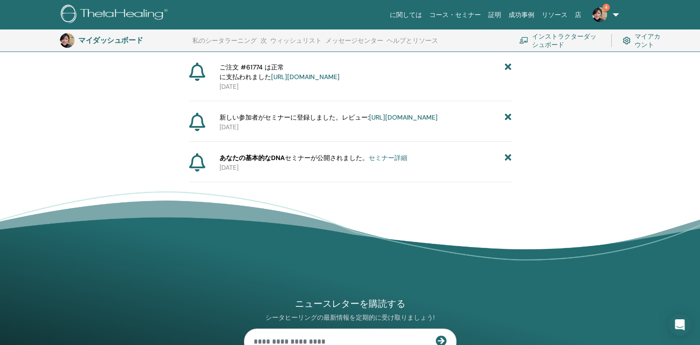
click at [505, 163] on icon at bounding box center [508, 158] width 6 height 10
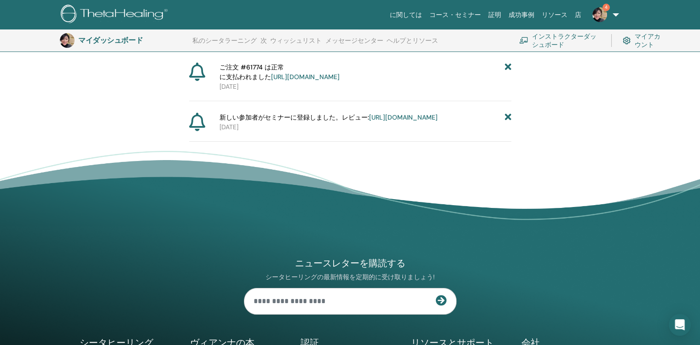
click at [508, 122] on icon at bounding box center [508, 118] width 6 height 10
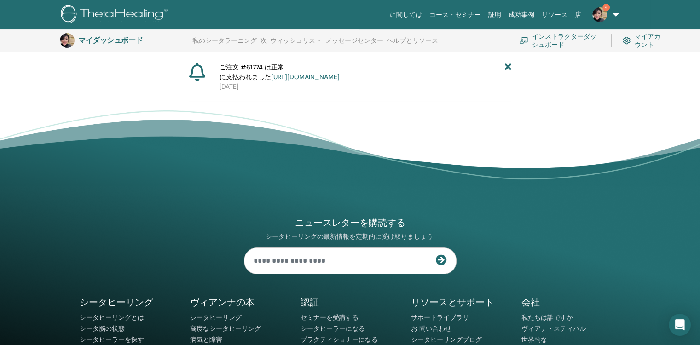
click at [507, 67] on icon at bounding box center [508, 72] width 6 height 19
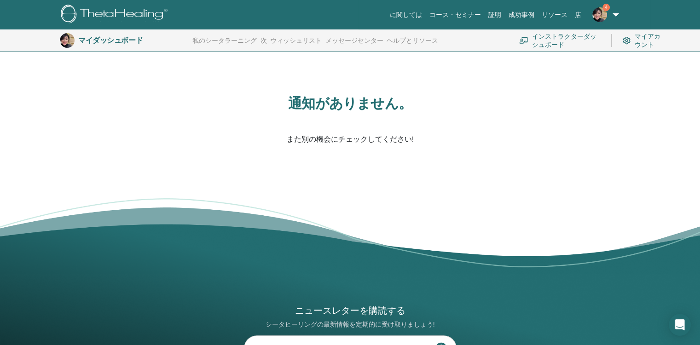
scroll to position [0, 0]
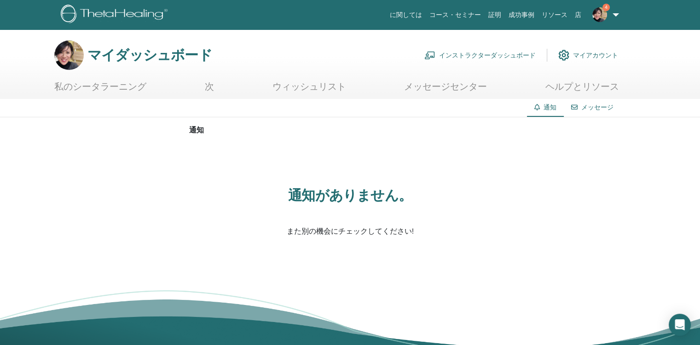
click at [481, 52] on font "インストラクターダッシュボード" at bounding box center [487, 55] width 97 height 8
